Goal: Navigation & Orientation: Find specific page/section

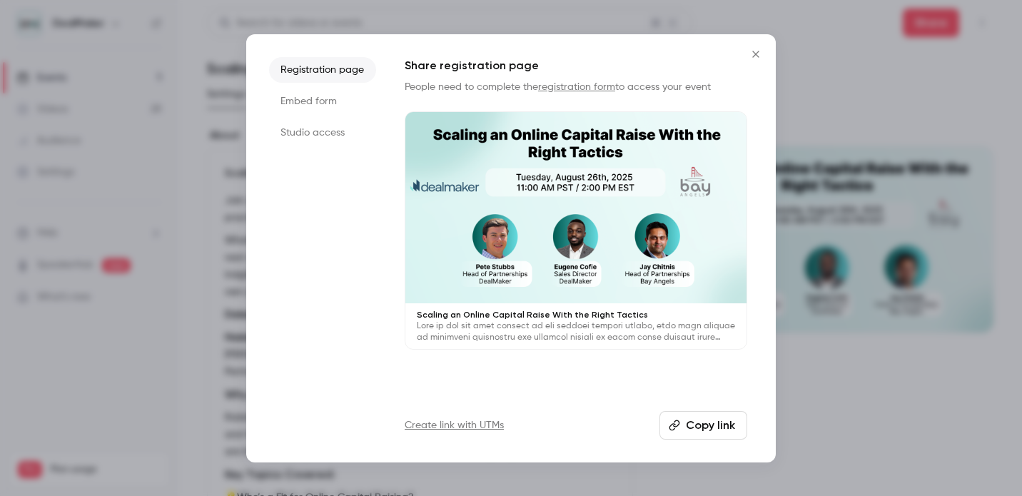
scroll to position [320, 0]
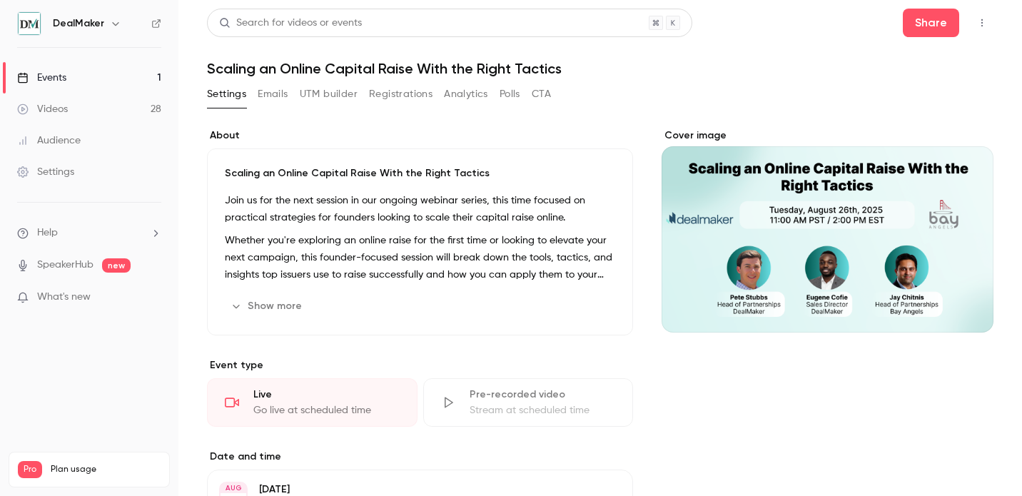
click at [154, 76] on link "Events 1" at bounding box center [89, 77] width 178 height 31
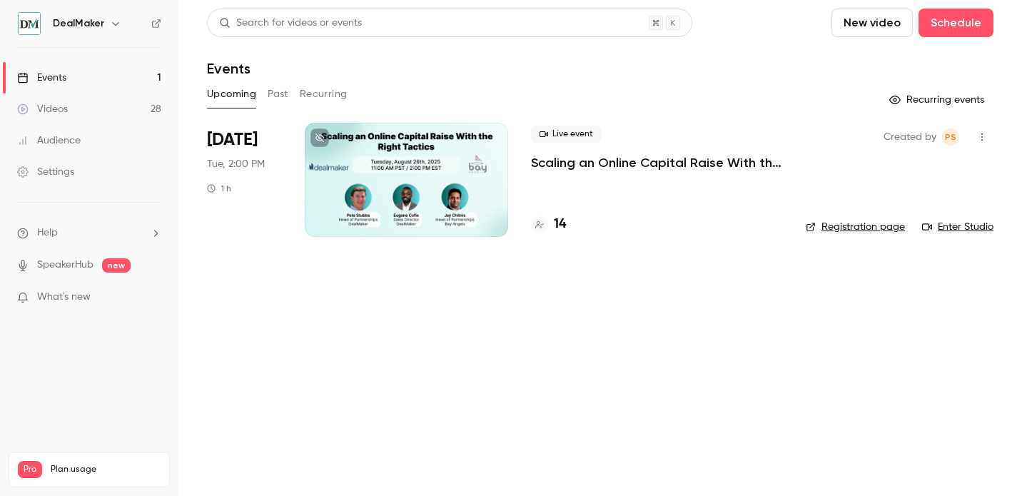
click at [853, 220] on link "Registration page" at bounding box center [855, 227] width 99 height 14
